Goal: Information Seeking & Learning: Learn about a topic

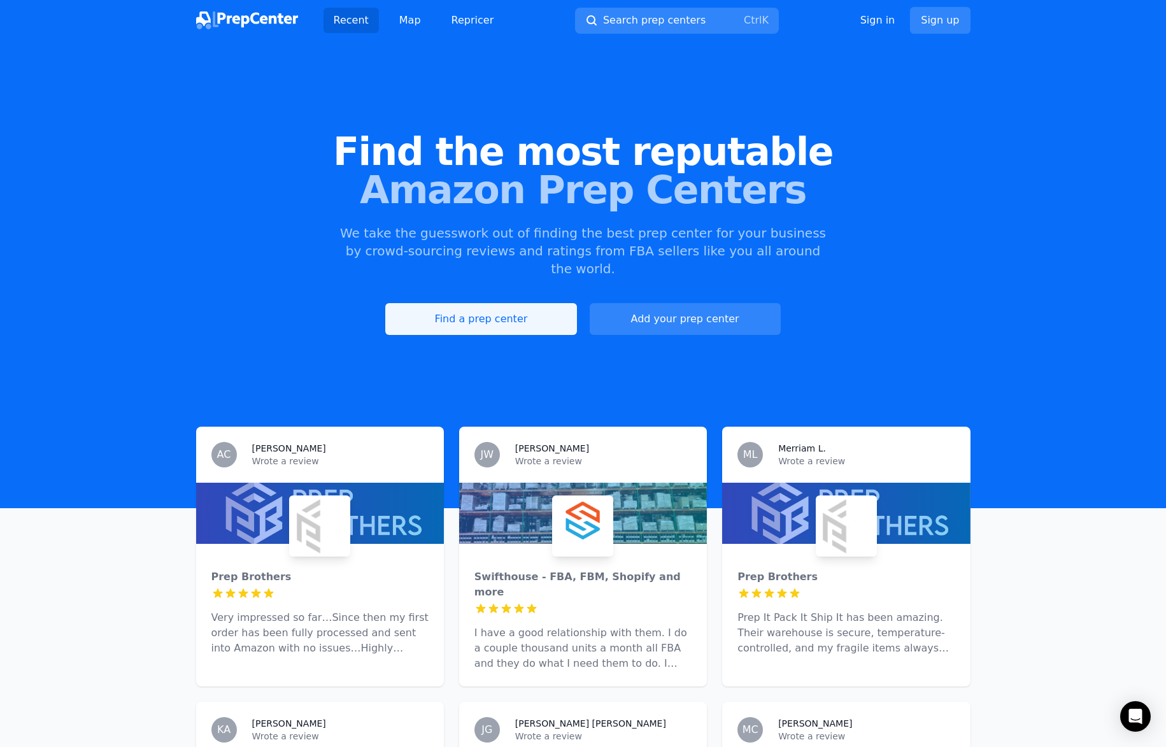
click at [488, 303] on link "Find a prep center" at bounding box center [480, 319] width 191 height 32
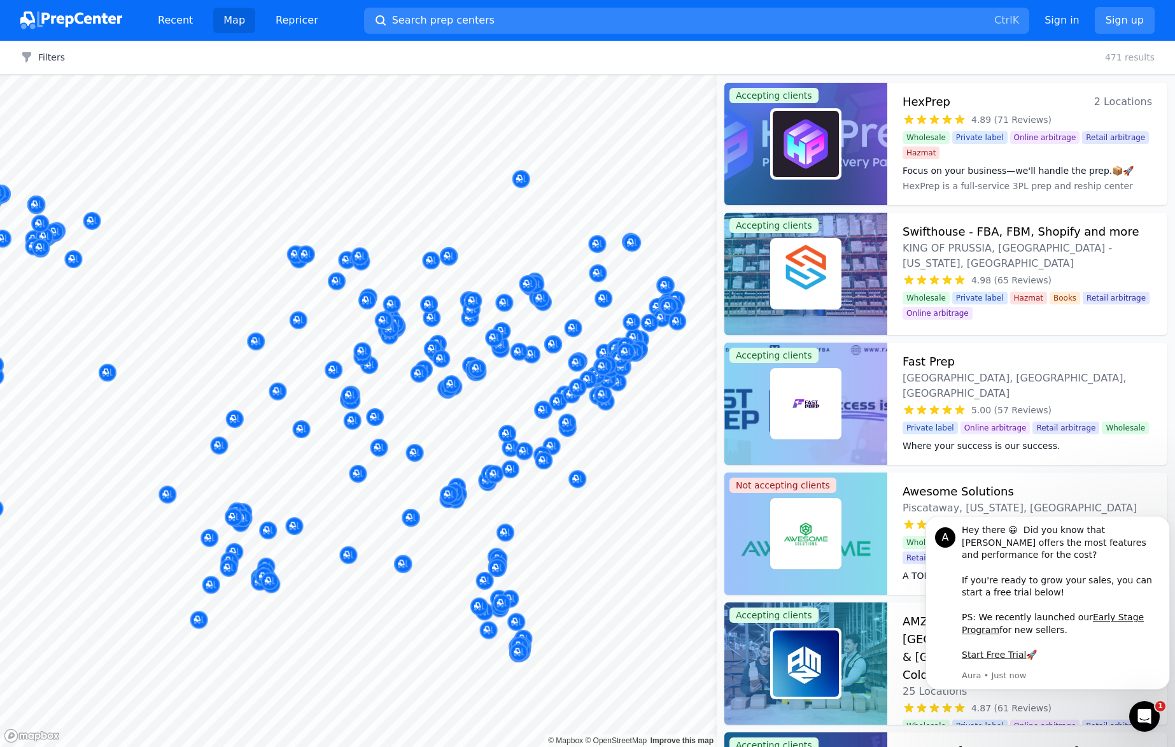
click at [0, 287] on html "Recent Map Repricer Search prep centers Ctrl K Open main menu Sign in Sign up F…" at bounding box center [587, 373] width 1175 height 747
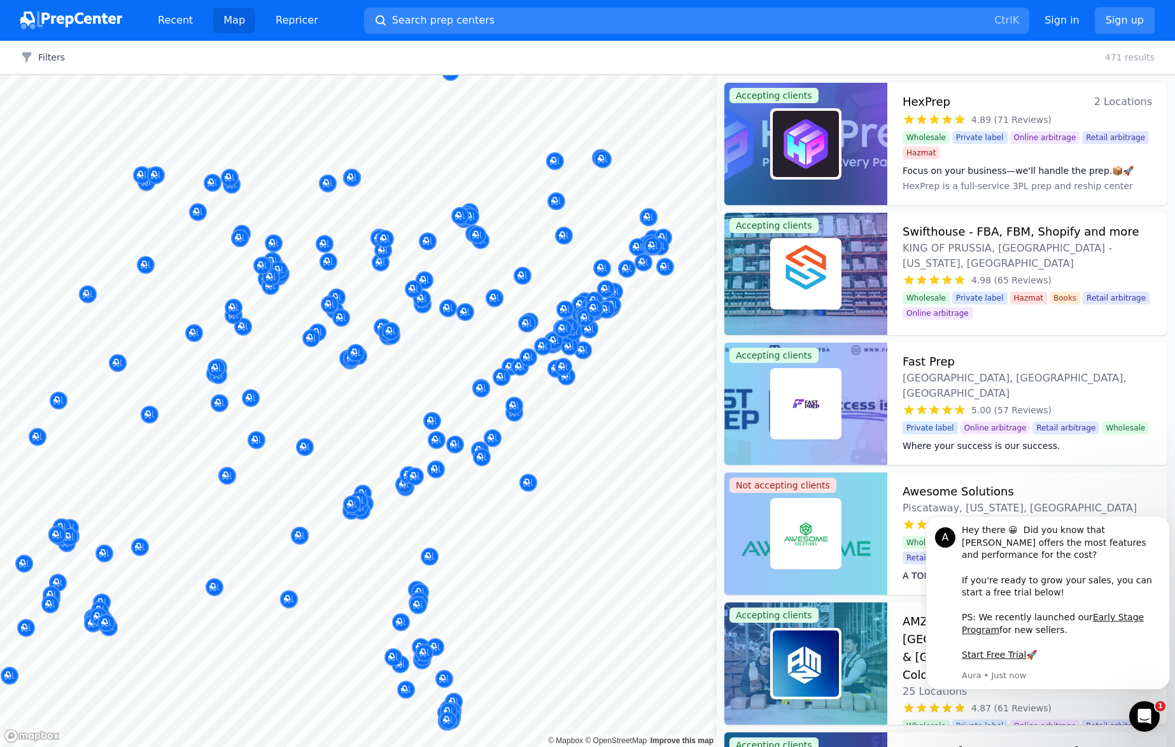
drag, startPoint x: 365, startPoint y: 441, endPoint x: 418, endPoint y: 440, distance: 52.8
click at [418, 440] on div at bounding box center [429, 445] width 244 height 10
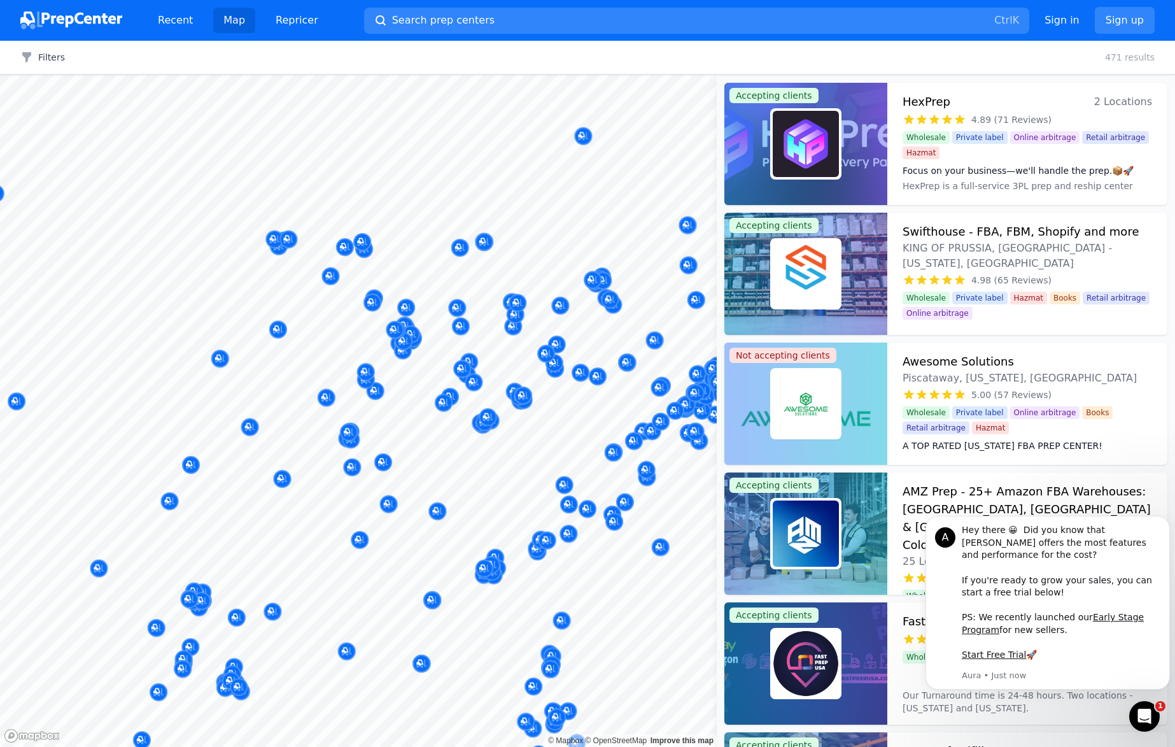
click at [504, 466] on body "Recent Map Repricer Search prep centers Ctrl K Open main menu Sign in Sign up F…" at bounding box center [587, 373] width 1175 height 747
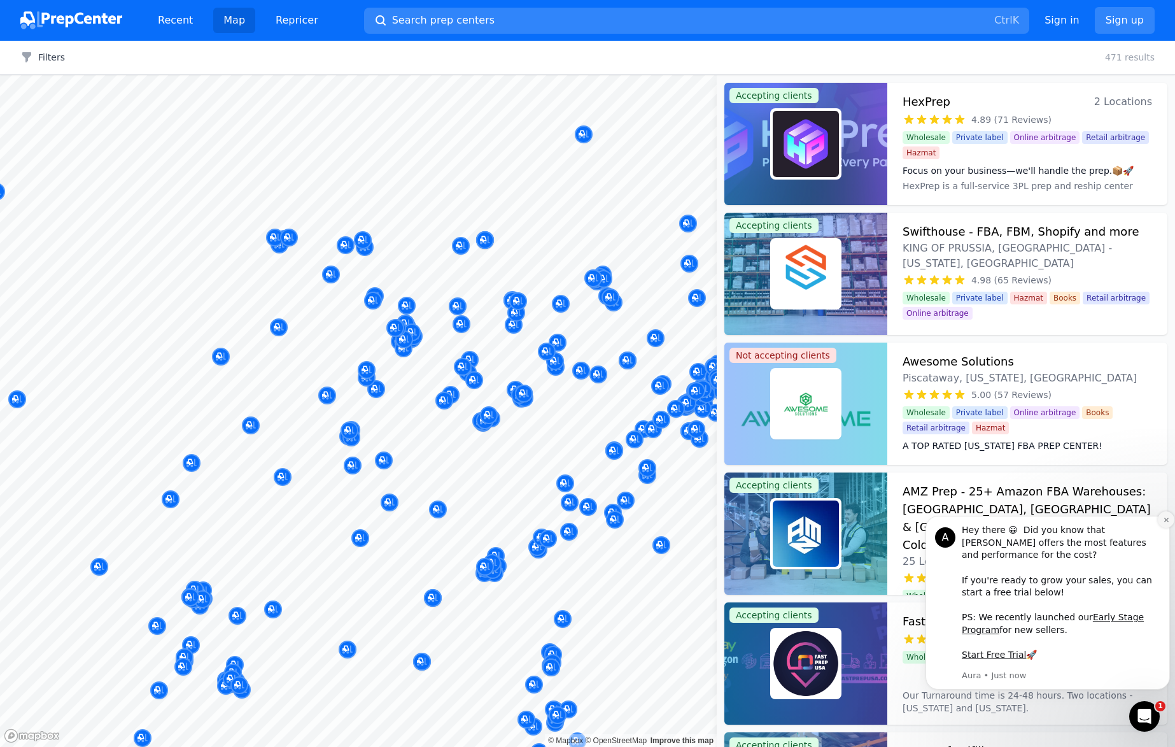
click at [1165, 523] on icon "Dismiss notification" at bounding box center [1166, 519] width 7 height 7
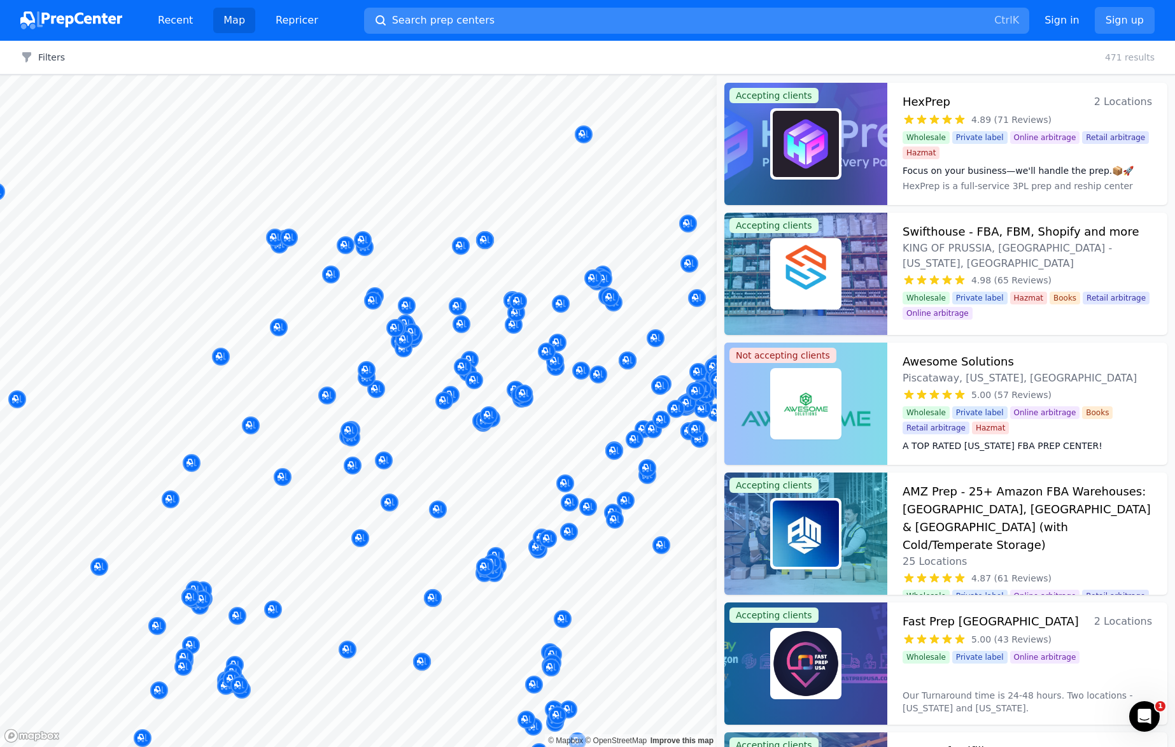
click at [474, 18] on button "Search prep centers Ctrl K" at bounding box center [696, 21] width 665 height 26
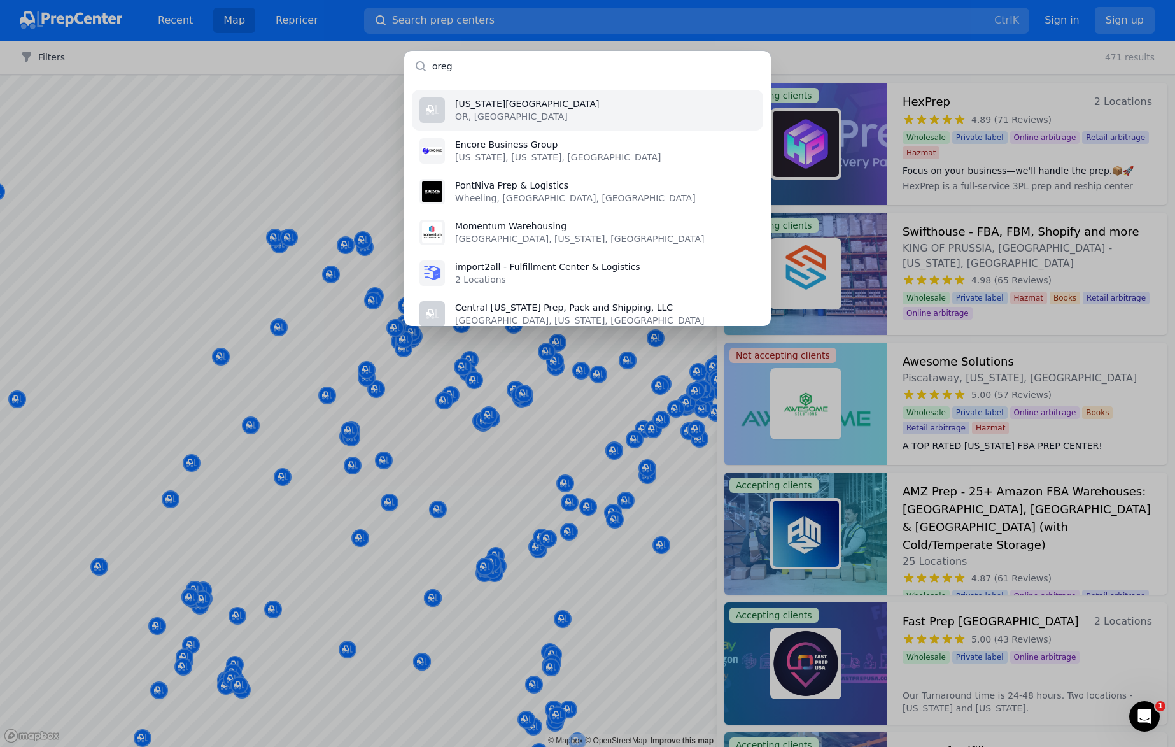
type input "oreg"
click at [486, 106] on p "[US_STATE][GEOGRAPHIC_DATA]" at bounding box center [527, 103] width 144 height 13
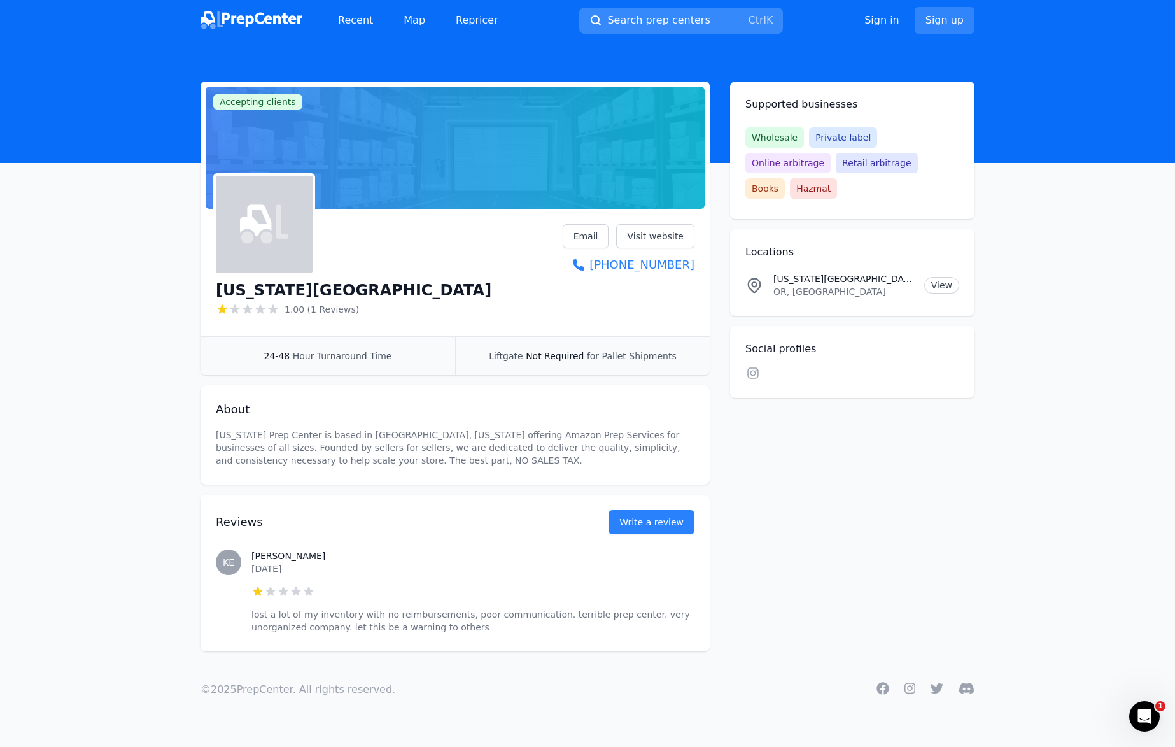
click at [630, 17] on span "Search prep centers" at bounding box center [658, 20] width 102 height 15
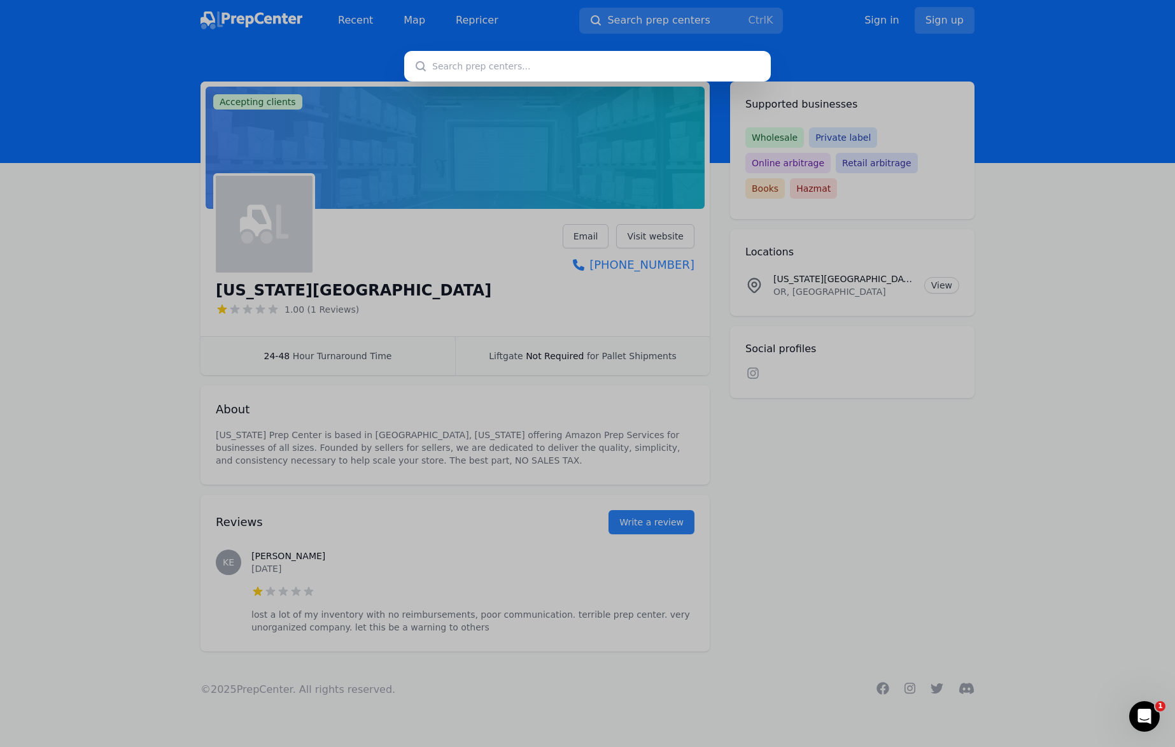
click at [439, 64] on input "text" at bounding box center [587, 66] width 367 height 31
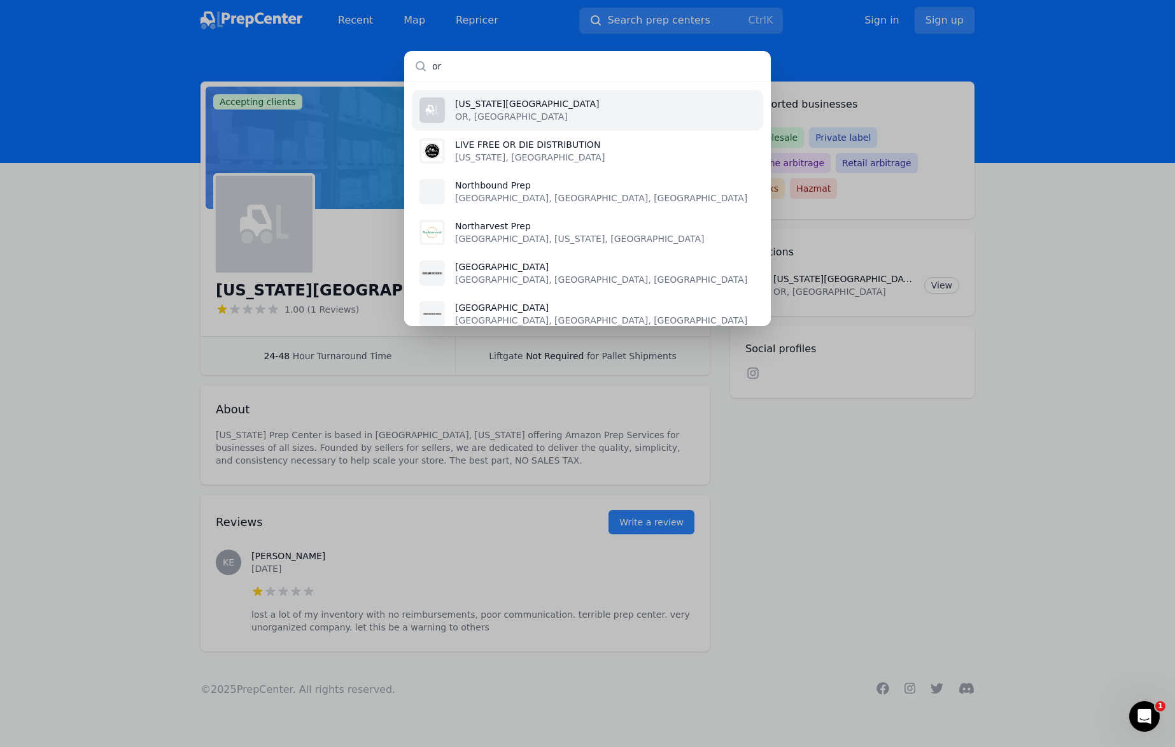
type input "o"
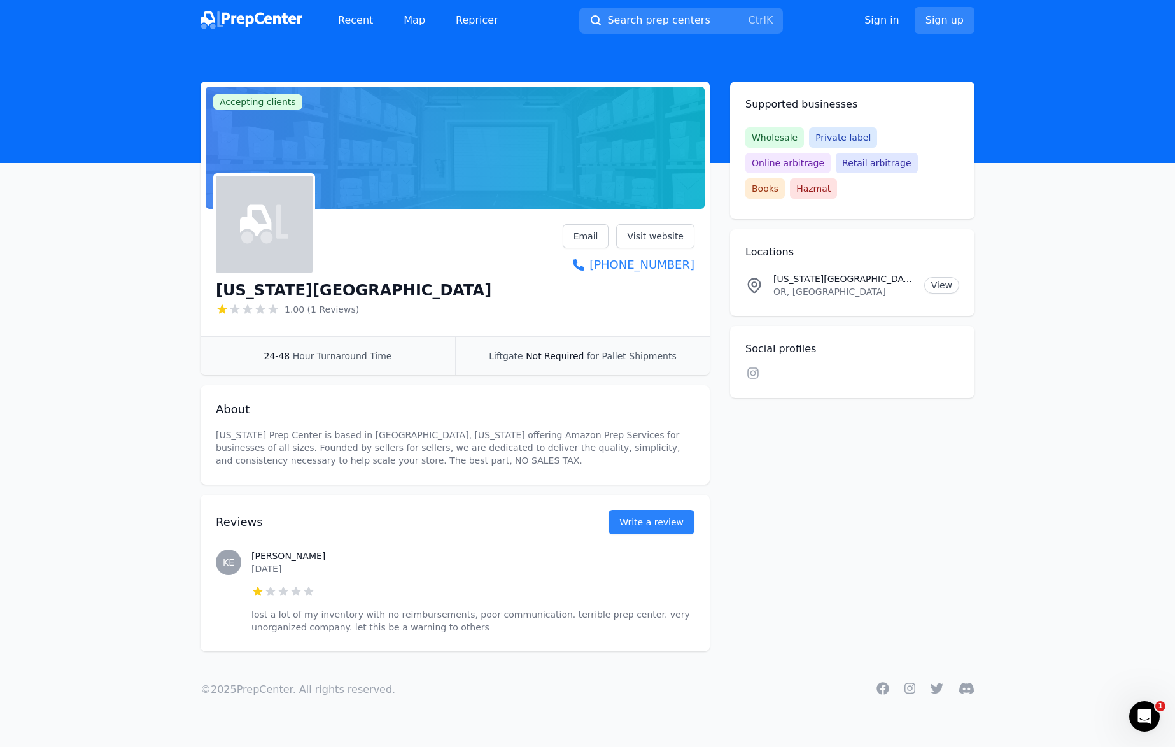
click at [947, 505] on div at bounding box center [587, 373] width 1175 height 747
click at [403, 20] on link "Map" at bounding box center [414, 20] width 42 height 25
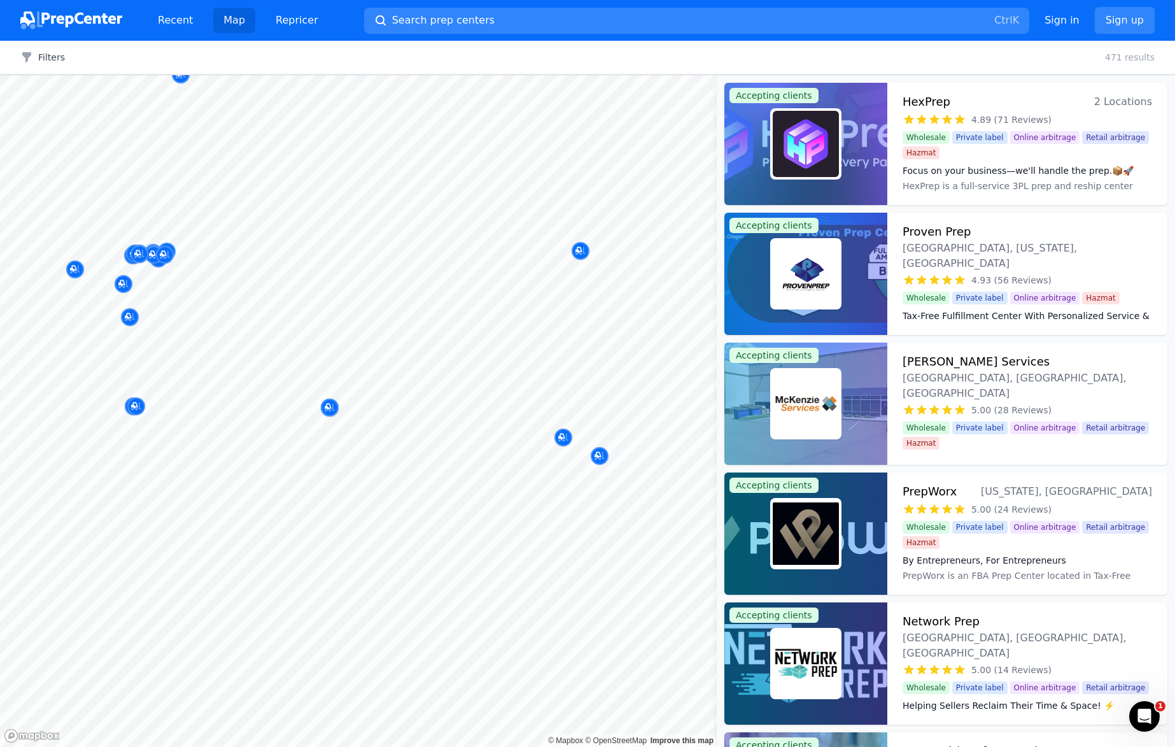
click at [255, 373] on body "Recent Map Repricer Search prep centers Ctrl K Open main menu Sign in Sign up F…" at bounding box center [587, 373] width 1175 height 747
click at [328, 406] on icon "Map marker" at bounding box center [330, 407] width 10 height 13
click at [332, 409] on icon "Map marker" at bounding box center [330, 407] width 10 height 13
click at [332, 408] on icon "Map marker" at bounding box center [330, 407] width 10 height 13
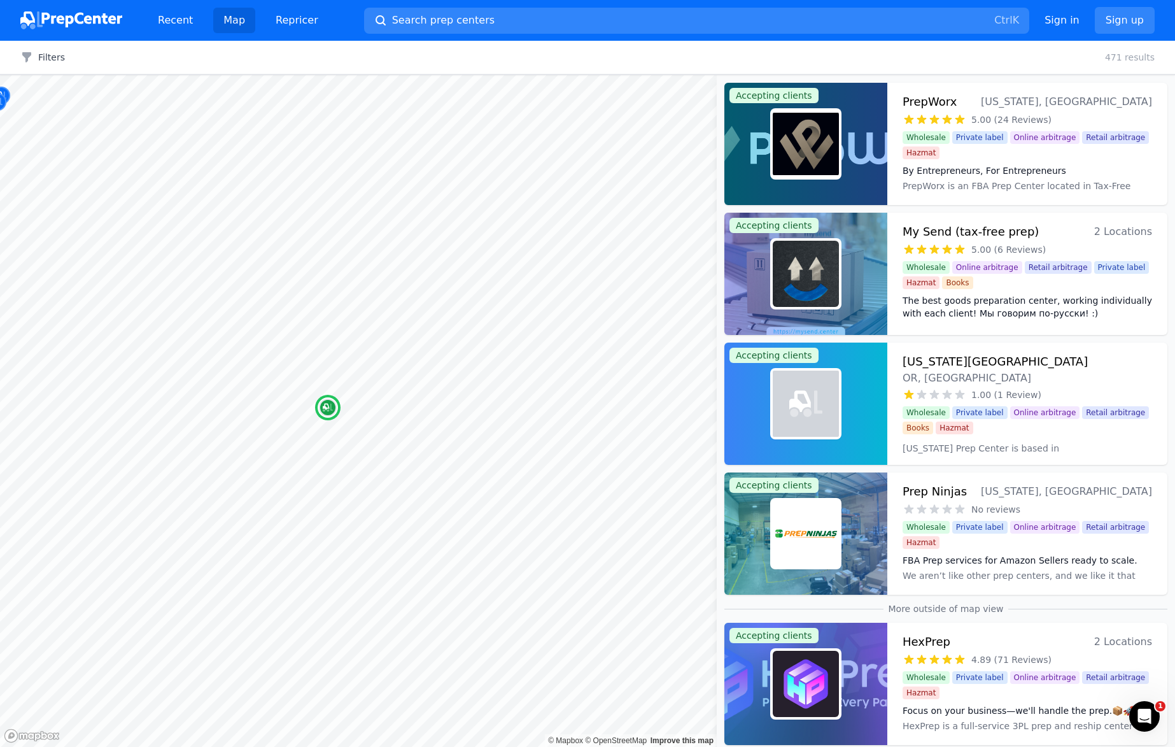
click at [817, 143] on img at bounding box center [806, 144] width 66 height 66
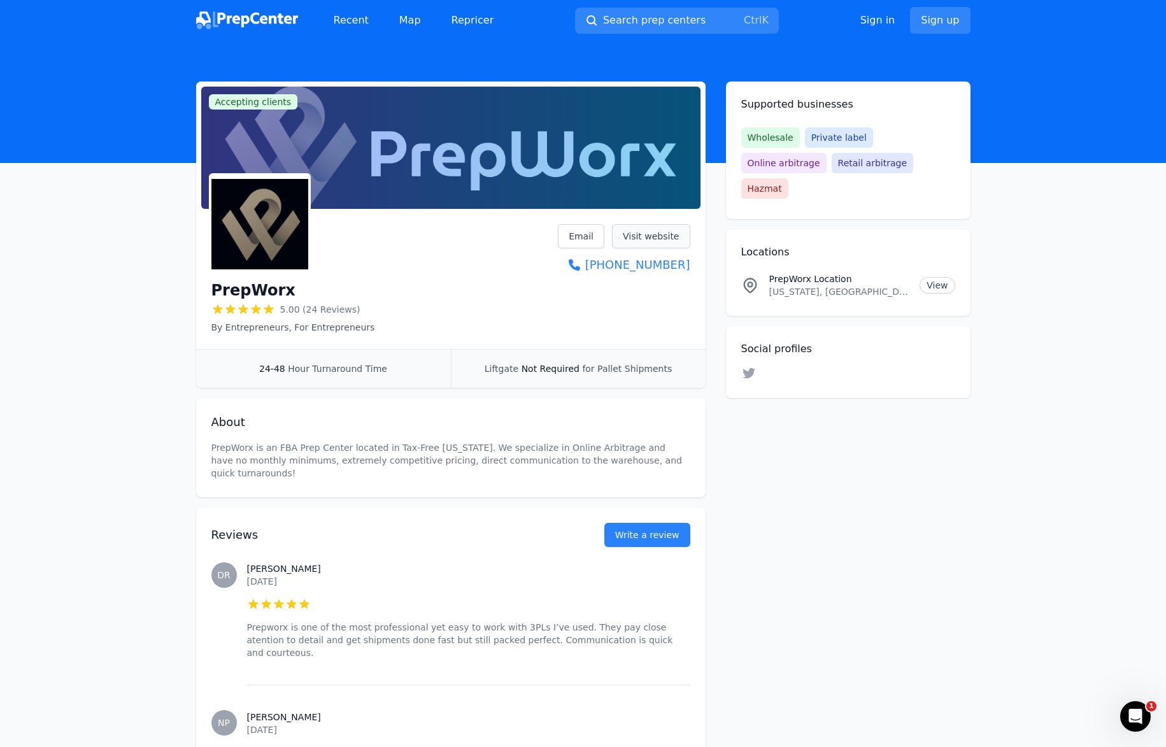
click at [649, 235] on link "Visit website" at bounding box center [651, 236] width 78 height 24
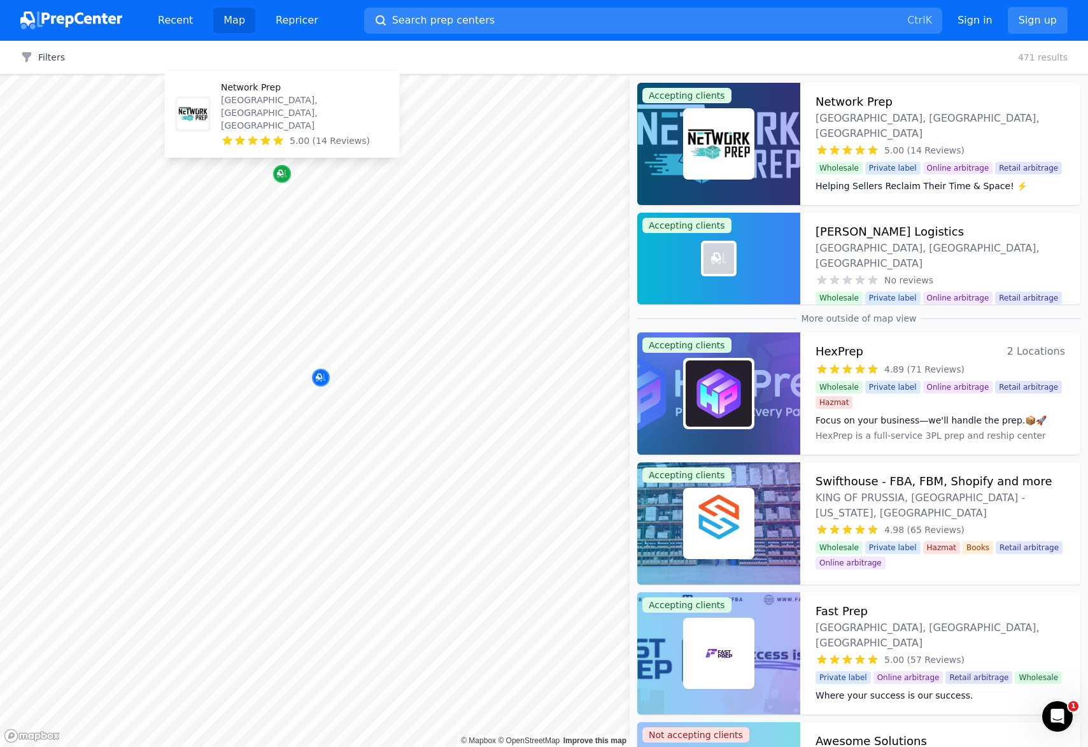
click at [280, 172] on icon "Map marker" at bounding box center [282, 173] width 10 height 13
click at [710, 130] on img at bounding box center [719, 144] width 66 height 66
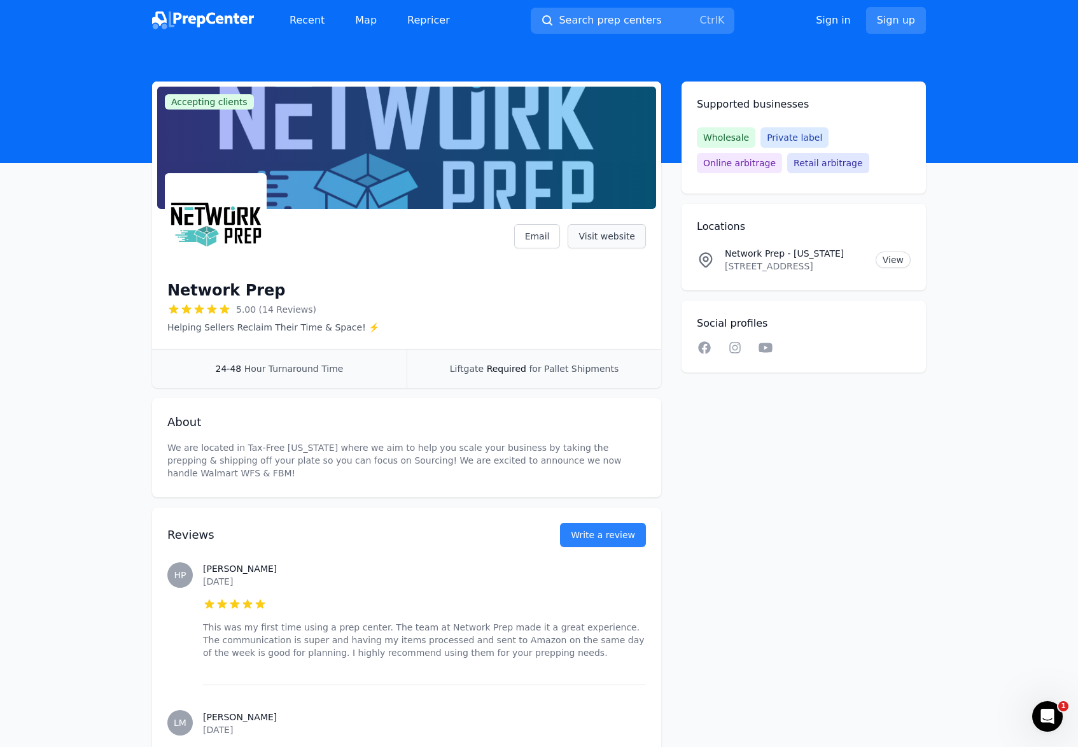
click at [589, 238] on link "Visit website" at bounding box center [607, 236] width 78 height 24
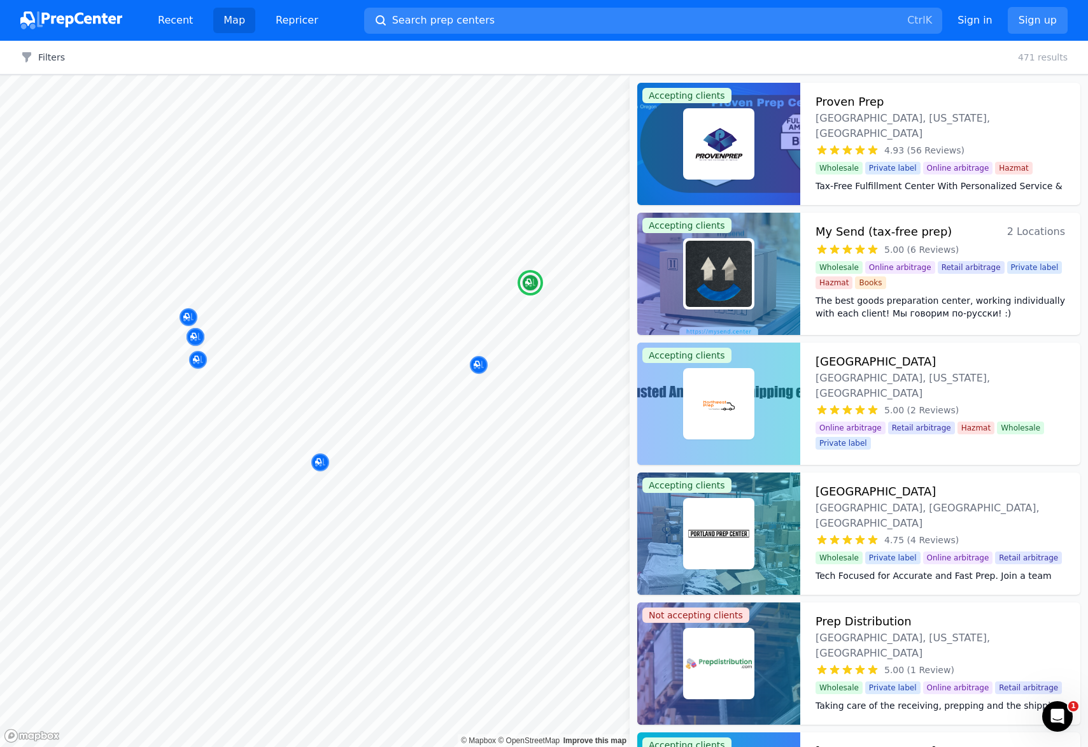
click at [725, 274] on img at bounding box center [719, 274] width 66 height 66
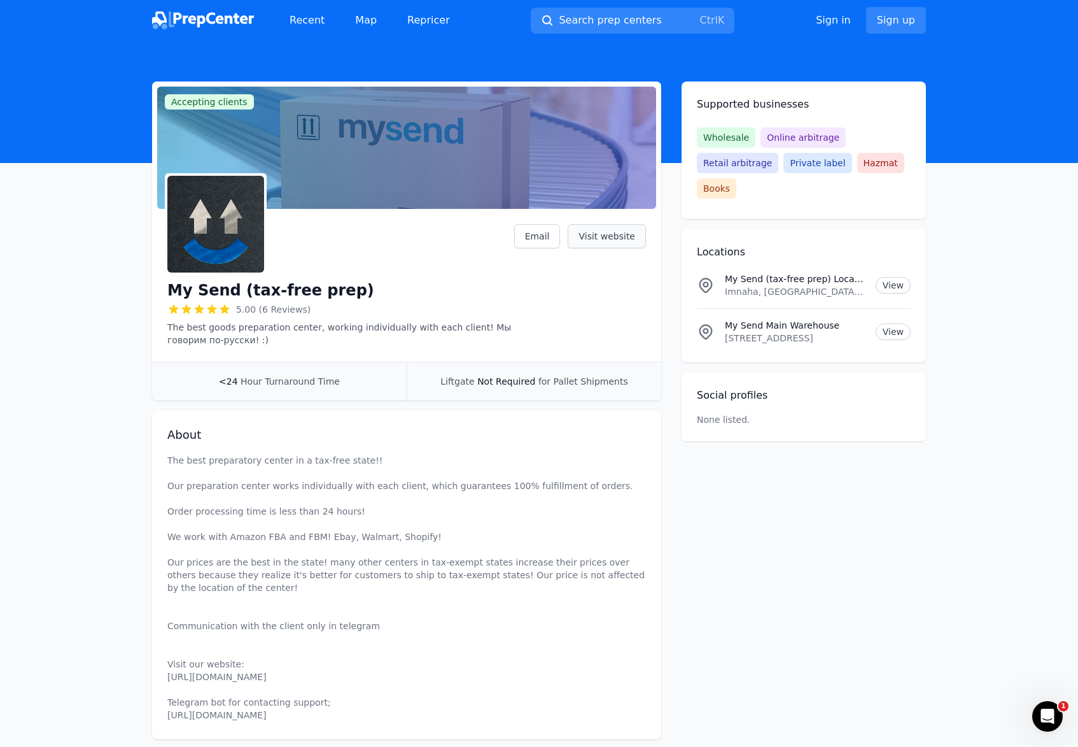
click at [595, 237] on link "Visit website" at bounding box center [607, 236] width 78 height 24
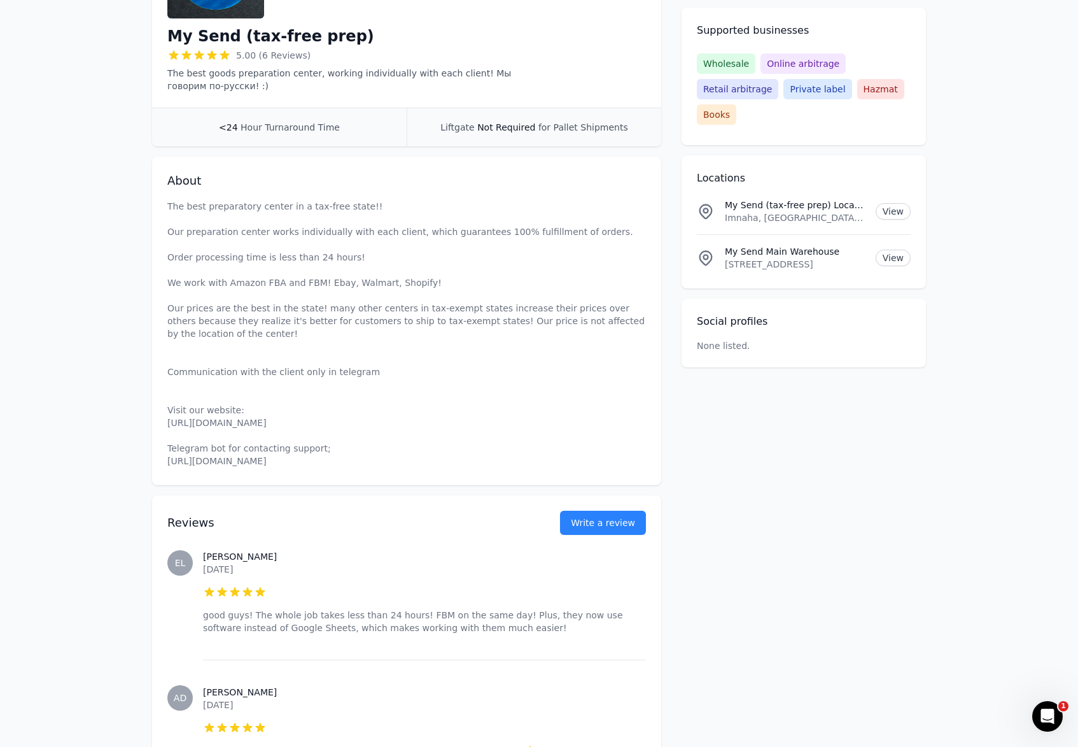
scroll to position [255, 0]
drag, startPoint x: 168, startPoint y: 410, endPoint x: 255, endPoint y: 409, distance: 86.6
click at [255, 409] on p "The best preparatory center in a tax-free state!! Our preparation center works …" at bounding box center [406, 332] width 479 height 267
click at [97, 366] on main "Accepting clients Claim business My Send (tax-free prep) 5.00 (6 Reviews) The b…" at bounding box center [539, 578] width 1078 height 1502
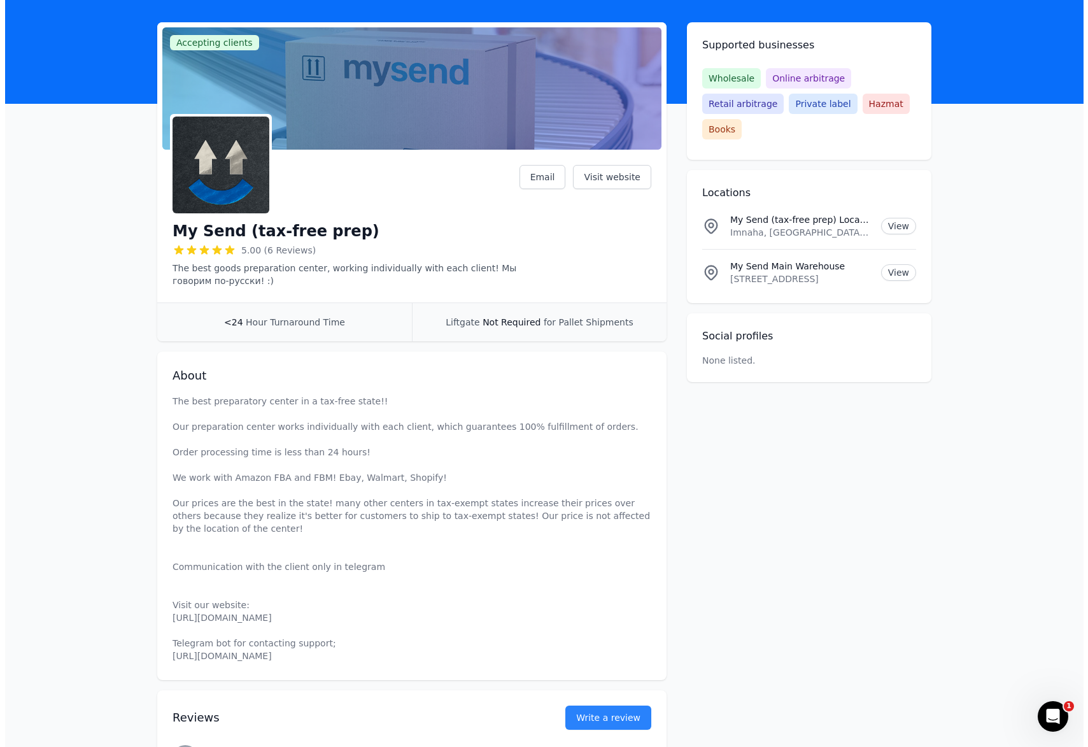
scroll to position [0, 0]
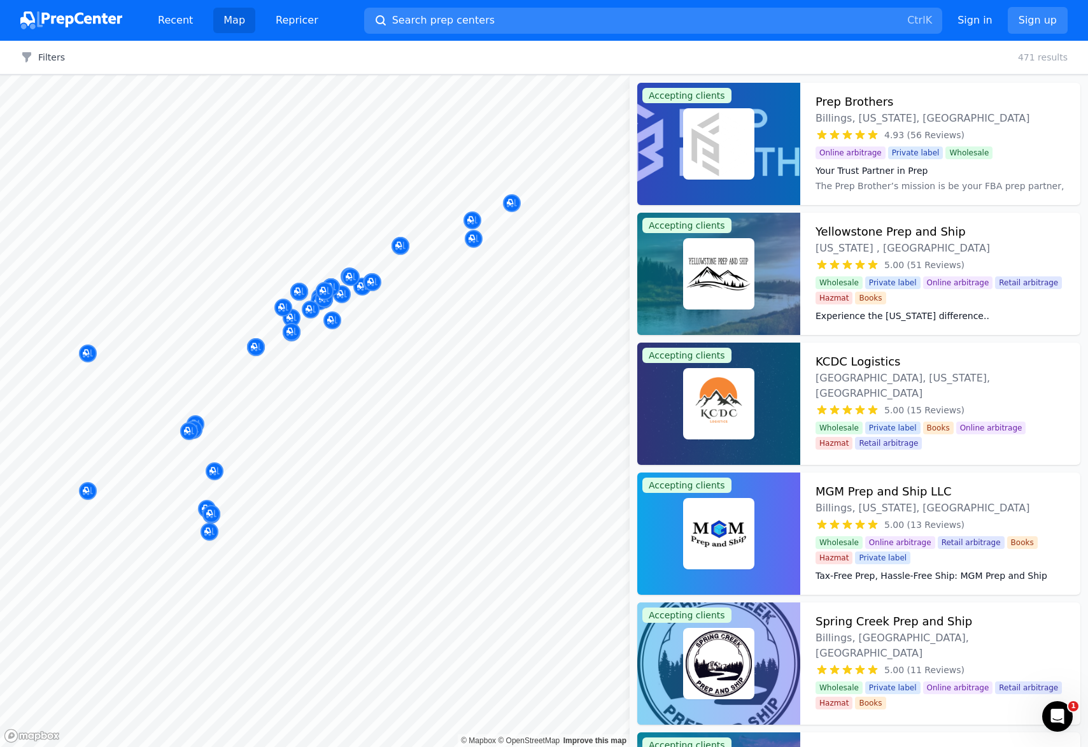
click at [388, 323] on body "Recent Map Repricer Search prep centers Ctrl K Open main menu Sign in Sign up F…" at bounding box center [544, 373] width 1088 height 747
